Goal: Information Seeking & Learning: Find specific fact

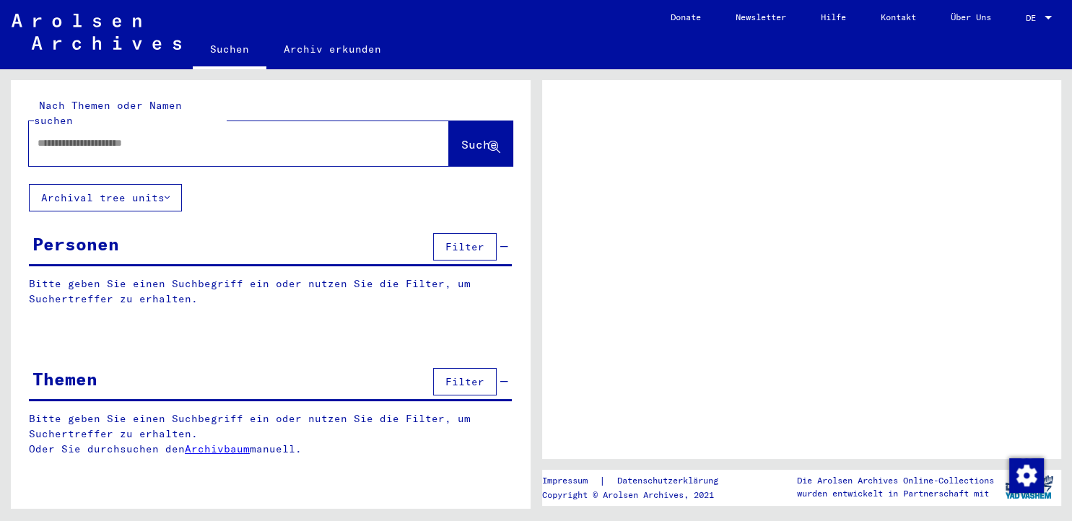
click at [333, 136] on input "text" at bounding box center [226, 143] width 377 height 15
type input "***"
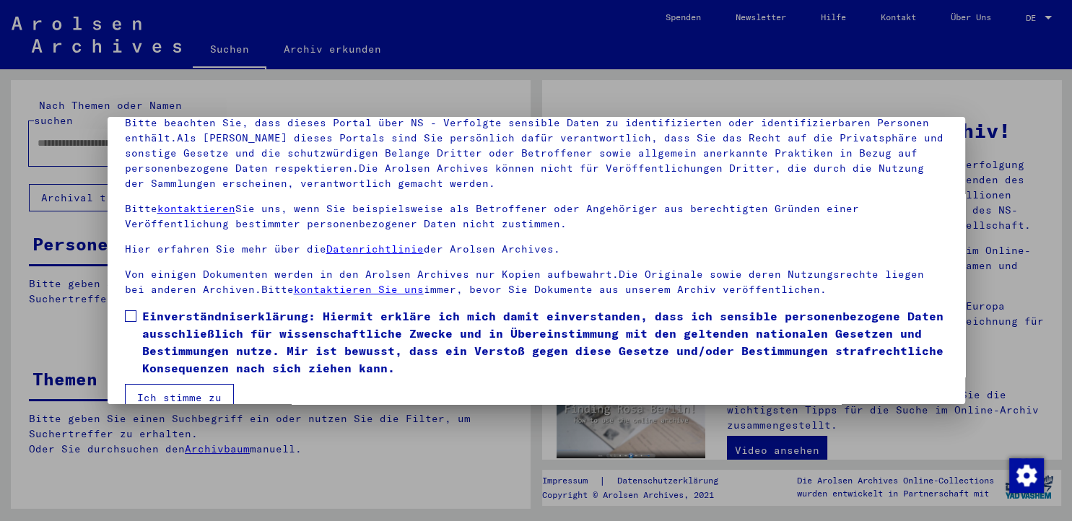
scroll to position [124, 0]
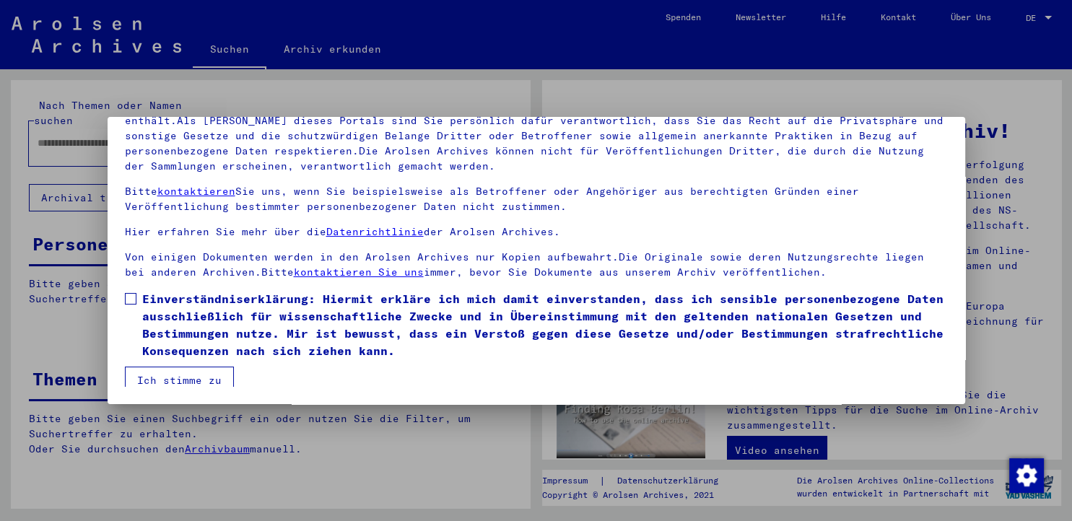
click at [129, 299] on span at bounding box center [131, 299] width 12 height 12
click at [184, 382] on button "Ich stimme zu" at bounding box center [179, 380] width 109 height 27
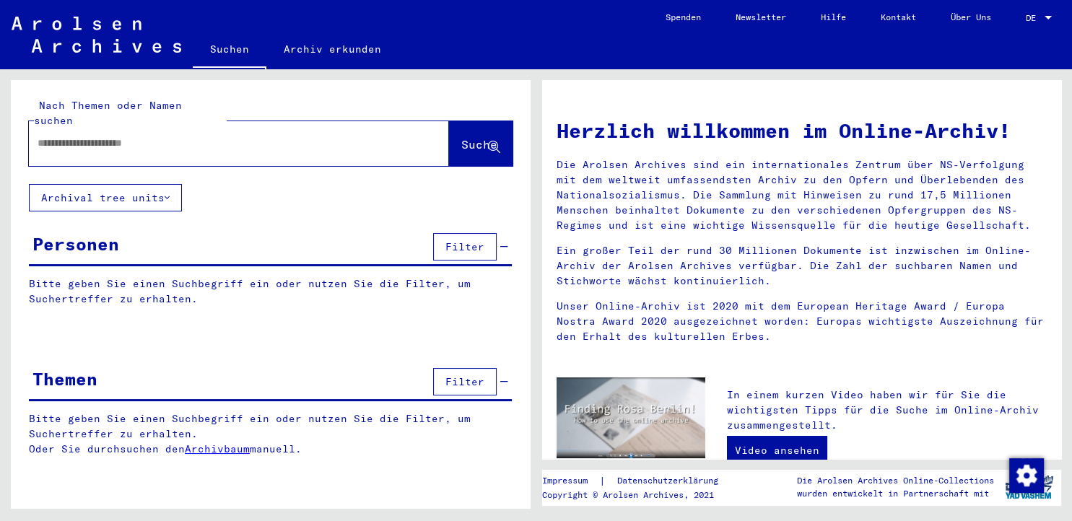
click at [318, 144] on div at bounding box center [217, 143] width 377 height 32
click at [330, 137] on div at bounding box center [217, 143] width 377 height 32
click at [172, 136] on input "text" at bounding box center [222, 143] width 368 height 15
click at [461, 137] on span "Suche" at bounding box center [479, 144] width 36 height 14
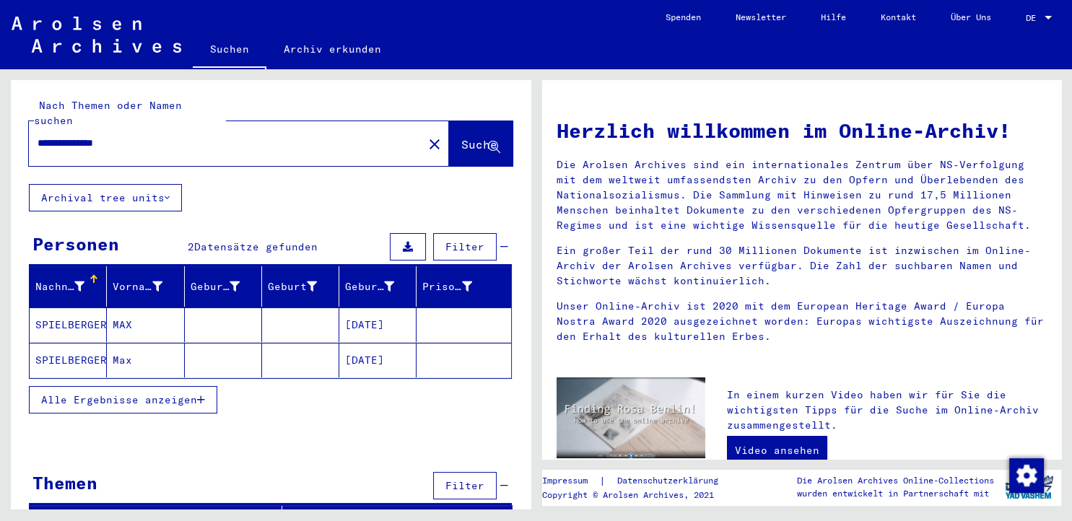
click at [65, 307] on mat-cell "SPIELBERGER" at bounding box center [68, 324] width 77 height 35
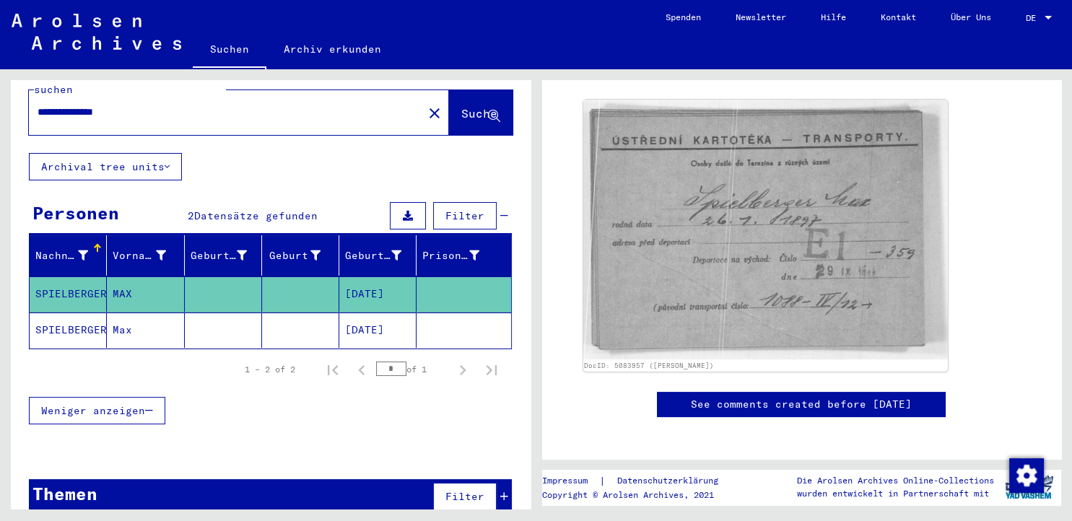
scroll to position [35, 0]
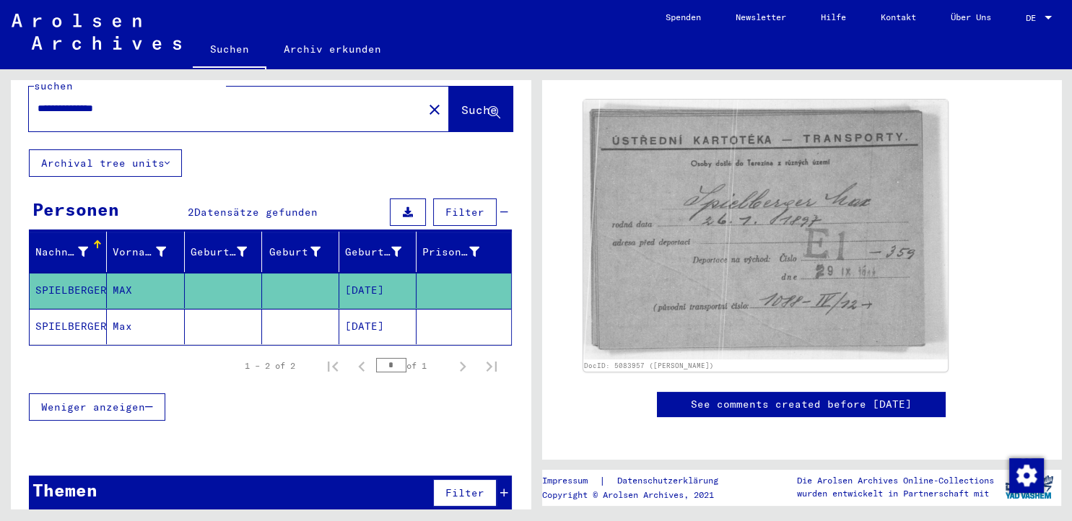
click at [53, 310] on mat-cell "SPIELBERGER" at bounding box center [68, 326] width 77 height 35
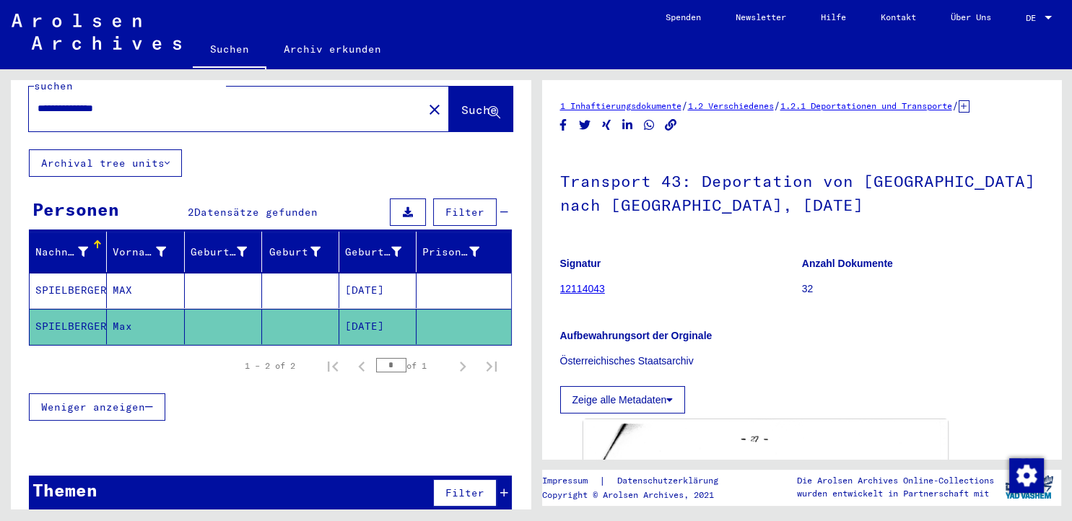
click at [813, 366] on p "Österreichisches Staatsarchiv" at bounding box center [802, 361] width 484 height 15
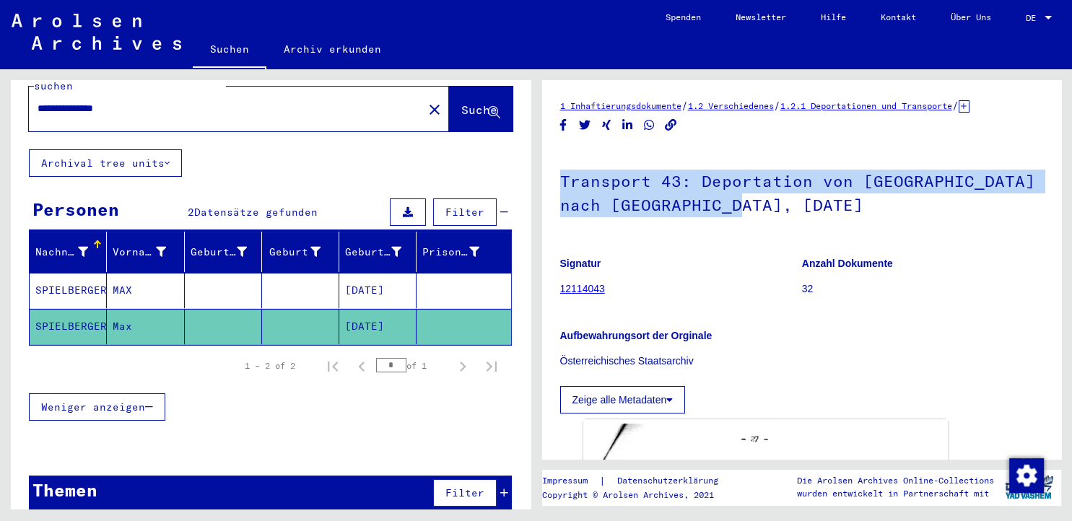
drag, startPoint x: 562, startPoint y: 180, endPoint x: 815, endPoint y: 206, distance: 253.8
click at [815, 206] on h1 "Transport 43: Deportation von [GEOGRAPHIC_DATA] nach [GEOGRAPHIC_DATA], [DATE]" at bounding box center [802, 191] width 484 height 87
copy h1 "Transport 43: Deportation von [GEOGRAPHIC_DATA] nach [GEOGRAPHIC_DATA], [DATE]"
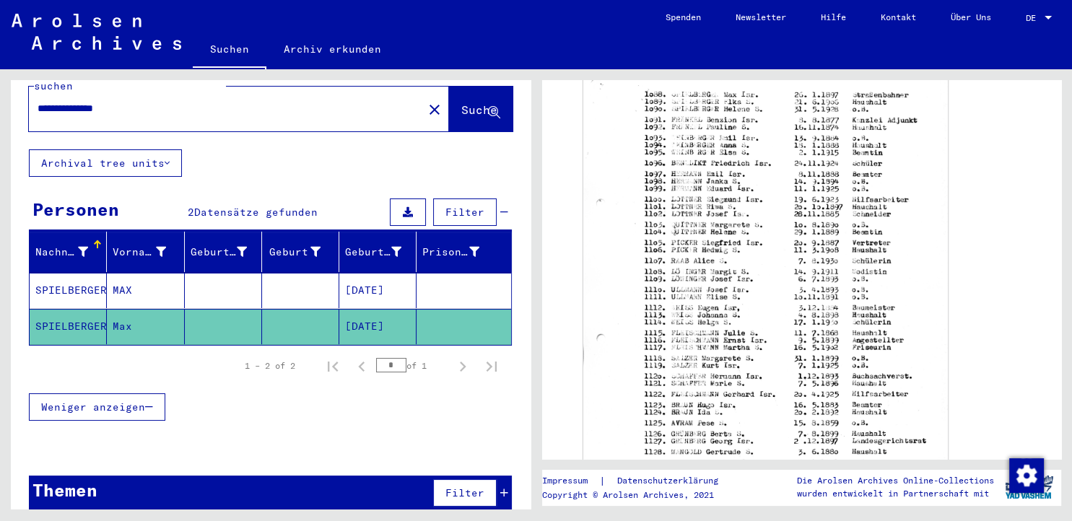
scroll to position [358, 0]
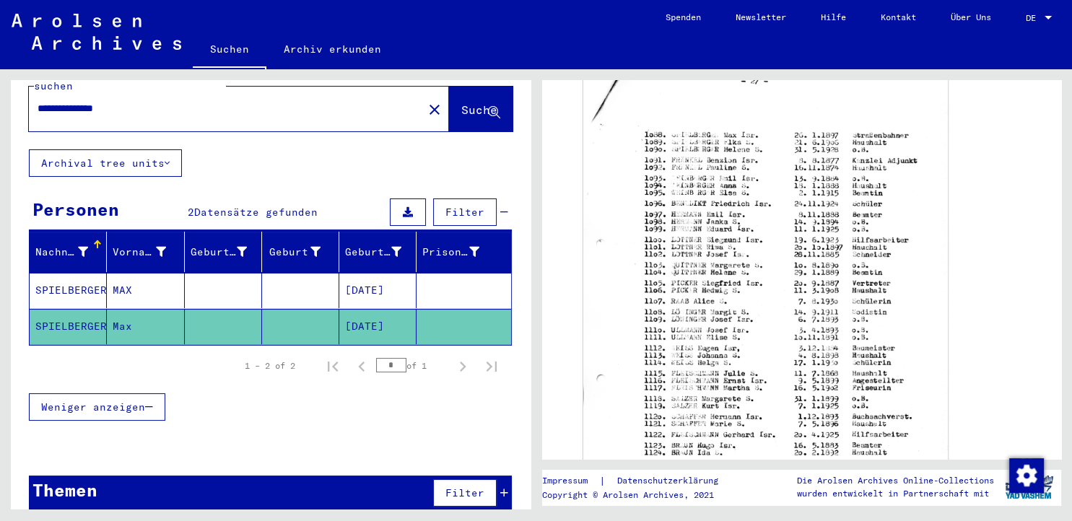
click at [218, 100] on div "**********" at bounding box center [221, 108] width 385 height 32
drag, startPoint x: 139, startPoint y: 97, endPoint x: -1, endPoint y: 104, distance: 139.5
click at [38, 104] on input "**********" at bounding box center [226, 108] width 377 height 15
type input "**********"
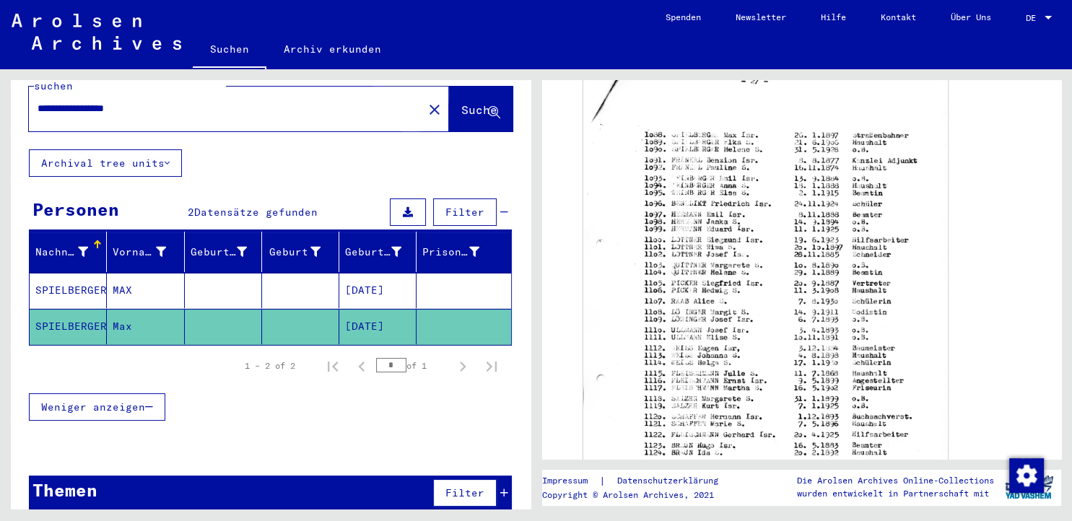
click at [462, 102] on span "Suche" at bounding box center [479, 109] width 36 height 14
